Goal: Information Seeking & Learning: Learn about a topic

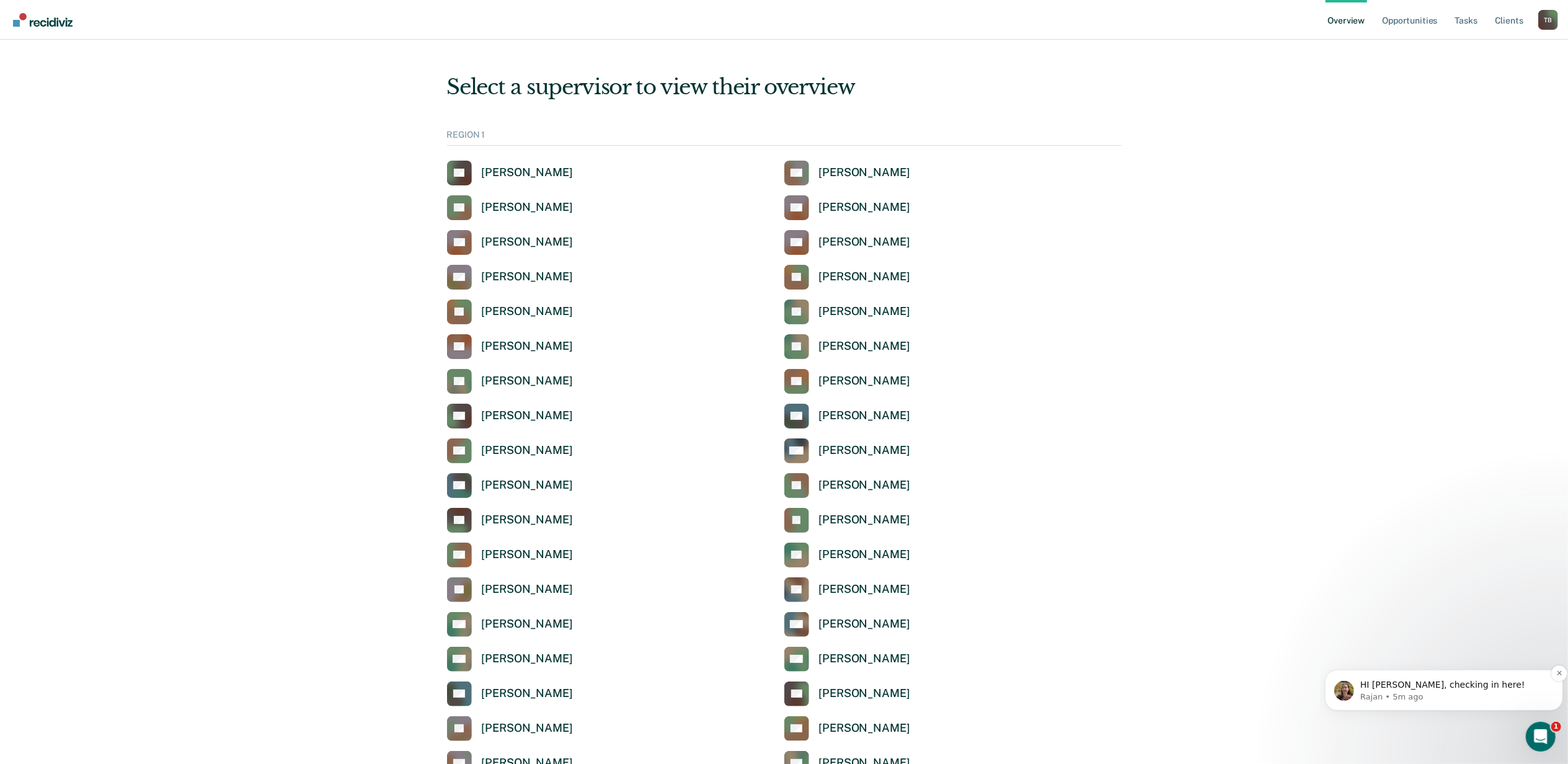
click at [1417, 692] on p "Rajan • 5m ago" at bounding box center [1453, 696] width 187 height 11
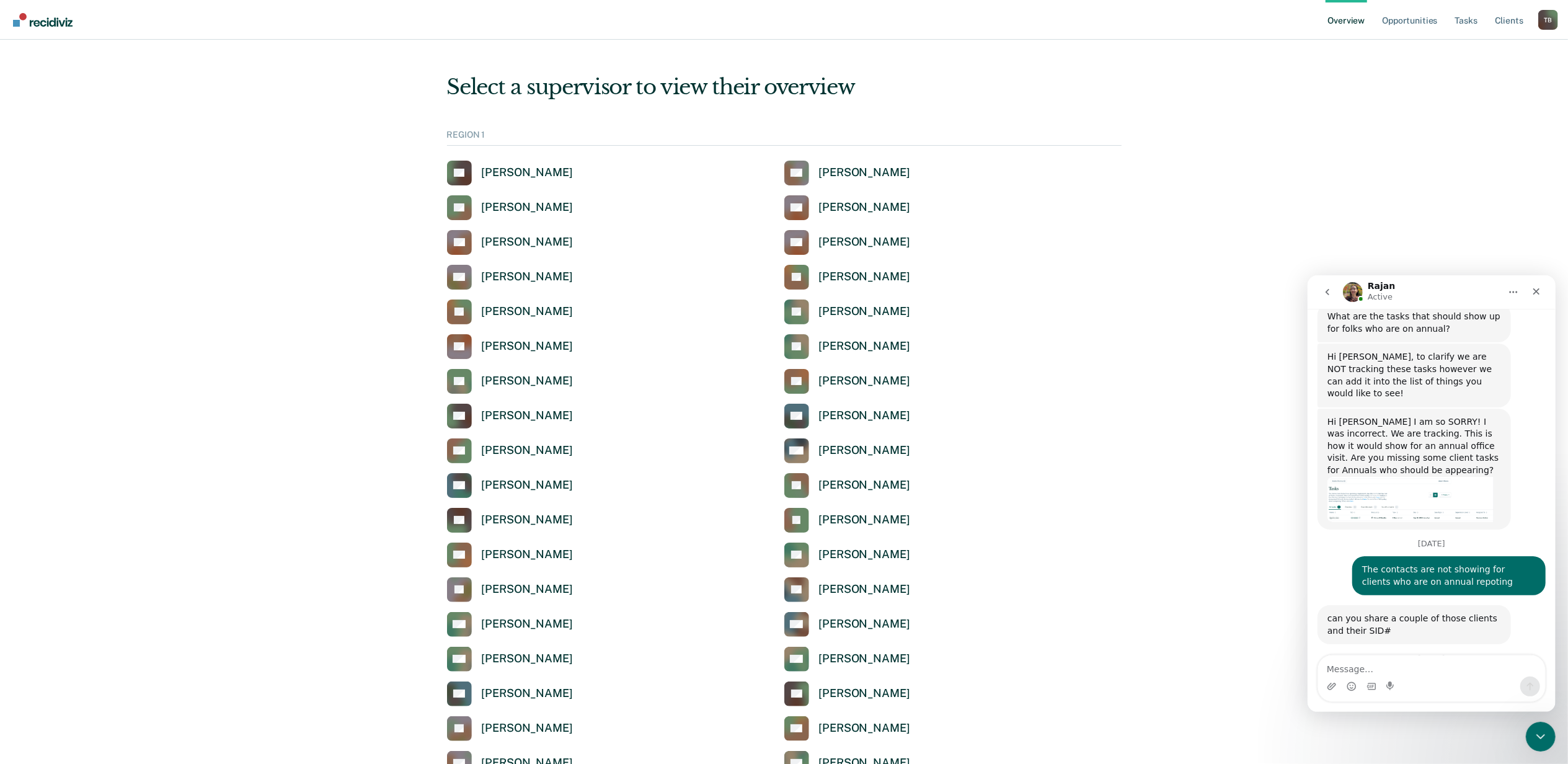
scroll to position [352, 0]
